Goal: Task Accomplishment & Management: Manage account settings

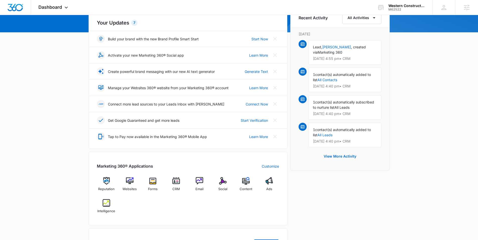
scroll to position [97, 0]
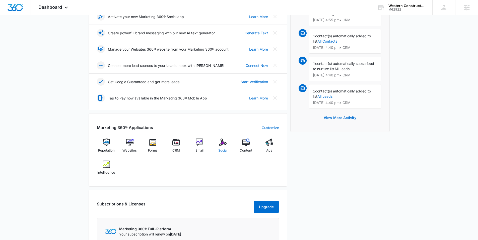
click at [222, 141] on img at bounding box center [223, 143] width 8 height 8
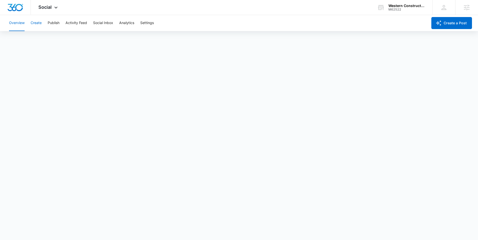
click at [37, 23] on button "Create" at bounding box center [36, 23] width 11 height 16
click at [46, 40] on button "Approvals" at bounding box center [49, 38] width 17 height 14
click at [29, 40] on button "Content Library" at bounding box center [22, 38] width 26 height 14
click at [53, 10] on icon at bounding box center [56, 9] width 6 height 6
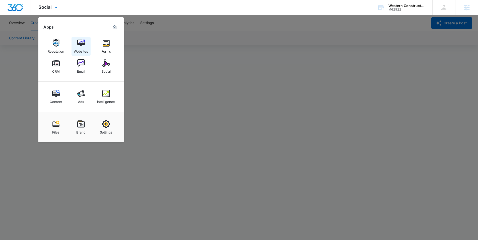
click at [77, 45] on img at bounding box center [81, 43] width 8 height 8
